Goal: Information Seeking & Learning: Learn about a topic

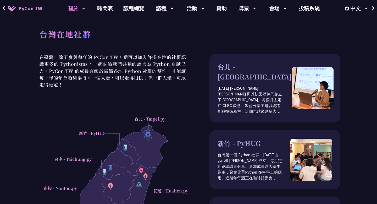
click at [150, 134] on div at bounding box center [113, 193] width 152 height 159
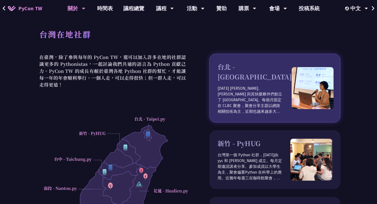
click at [242, 74] on div "台北 - Taipei.py 2012 年 Keith、Tim 與其快樂夥伴們創立了 Taipei.py。每個月固定在 CLBC 聚會，聚會分享主題以網路相關…" at bounding box center [254, 88] width 74 height 52
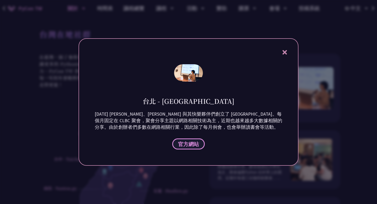
click at [186, 143] on span "官方網站" at bounding box center [188, 144] width 21 height 7
click at [284, 52] on icon at bounding box center [284, 52] width 4 height 4
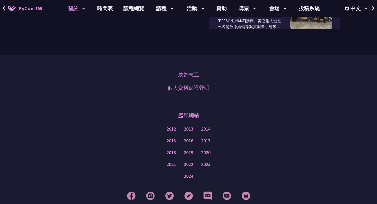
scroll to position [309, 0]
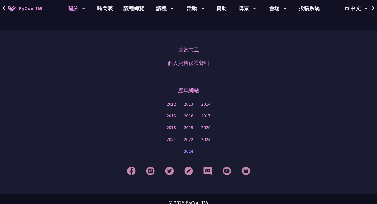
click at [191, 151] on link "2024" at bounding box center [188, 151] width 9 height 7
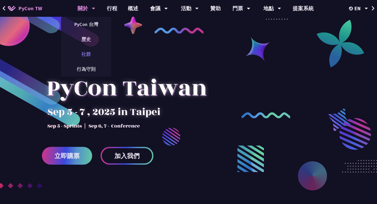
click at [86, 54] on font "社群" at bounding box center [85, 54] width 9 height 6
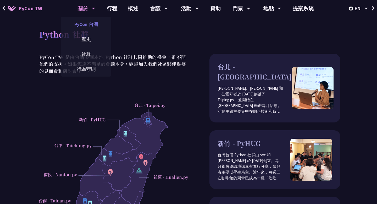
click at [84, 20] on link "PyCon 台灣" at bounding box center [86, 24] width 50 height 12
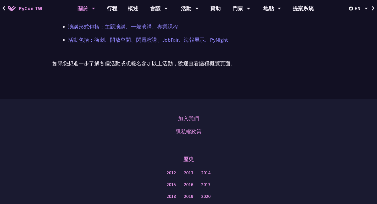
scroll to position [316, 0]
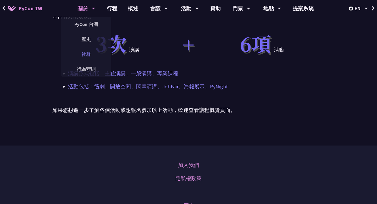
click at [85, 52] on font "社群" at bounding box center [85, 54] width 9 height 6
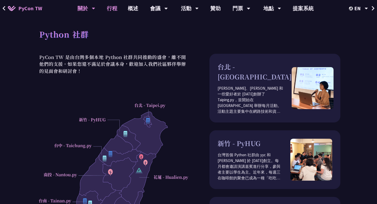
click at [116, 6] on font "行程" at bounding box center [112, 8] width 10 height 7
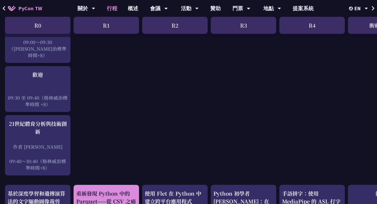
scroll to position [0, 0]
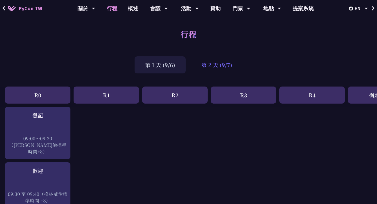
click at [210, 67] on font "第 2 天 (9/7)" at bounding box center [216, 65] width 31 height 8
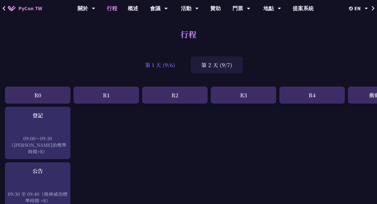
click at [165, 67] on font "第 1 天 (9/6)" at bounding box center [160, 65] width 30 height 8
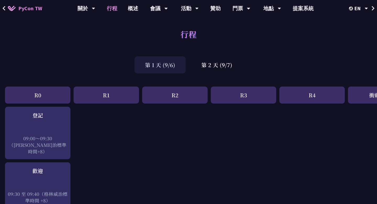
click at [185, 36] on font "行程" at bounding box center [188, 34] width 16 height 12
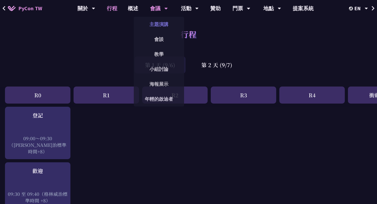
click at [164, 25] on font "主題演講" at bounding box center [158, 24] width 19 height 6
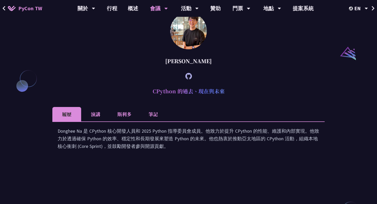
scroll to position [554, 0]
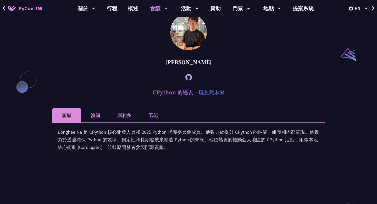
click at [89, 122] on li "演講" at bounding box center [95, 115] width 29 height 14
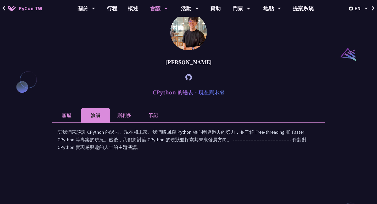
click at [116, 122] on li "斯利多" at bounding box center [124, 115] width 29 height 14
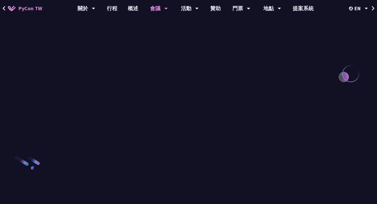
scroll to position [659, 0]
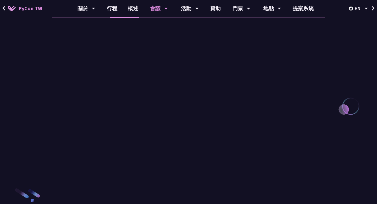
click at [150, 14] on font "筆記" at bounding box center [152, 10] width 9 height 7
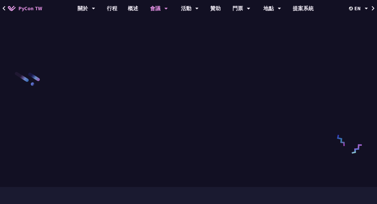
scroll to position [709, 0]
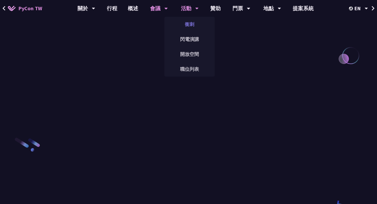
click at [192, 21] on font "衝刺" at bounding box center [189, 24] width 9 height 6
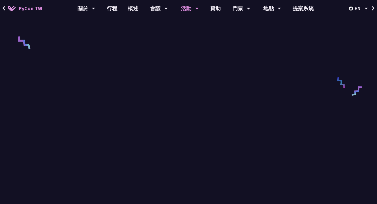
scroll to position [220, 0]
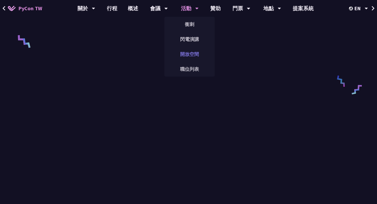
click at [192, 53] on font "開放空間" at bounding box center [189, 54] width 19 height 6
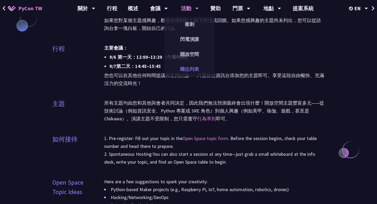
scroll to position [473, 0]
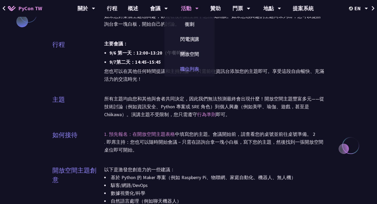
click at [183, 70] on font "職位列表" at bounding box center [189, 69] width 19 height 6
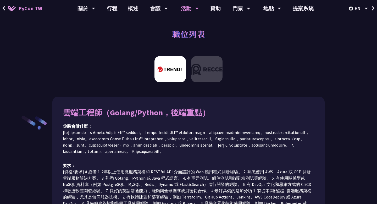
scroll to position [6, 0]
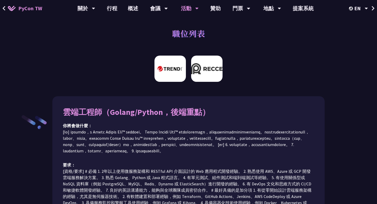
click at [200, 73] on img at bounding box center [206, 68] width 31 height 26
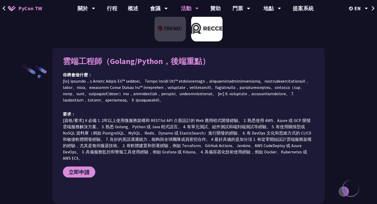
scroll to position [59, 0]
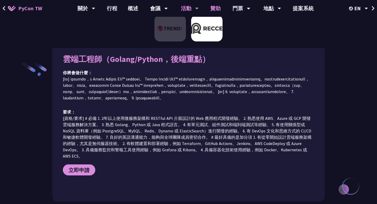
click at [213, 7] on font "贊助" at bounding box center [215, 8] width 10 height 7
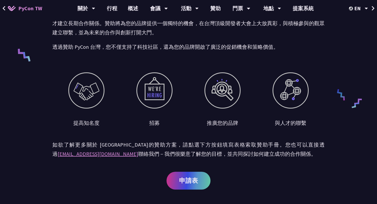
scroll to position [203, 0]
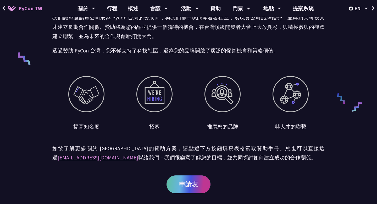
click at [189, 183] on font "申請表" at bounding box center [188, 184] width 19 height 8
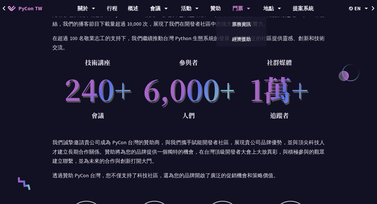
scroll to position [0, 0]
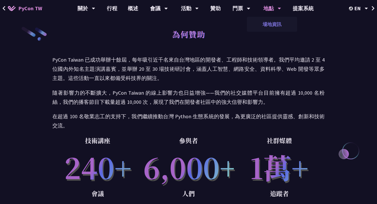
click at [273, 22] on font "場地資訊" at bounding box center [271, 24] width 19 height 6
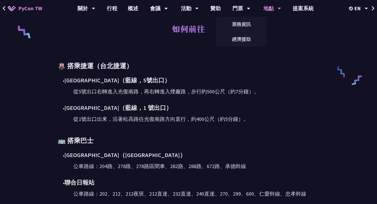
scroll to position [273, 0]
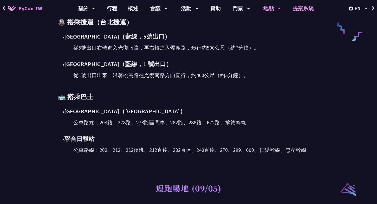
click at [300, 10] on font "提案系統" at bounding box center [303, 8] width 21 height 7
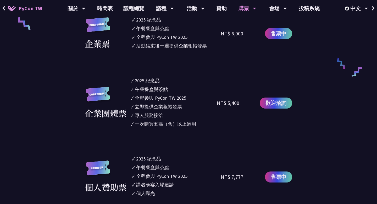
scroll to position [394, 0]
